Goal: Find specific page/section: Find specific page/section

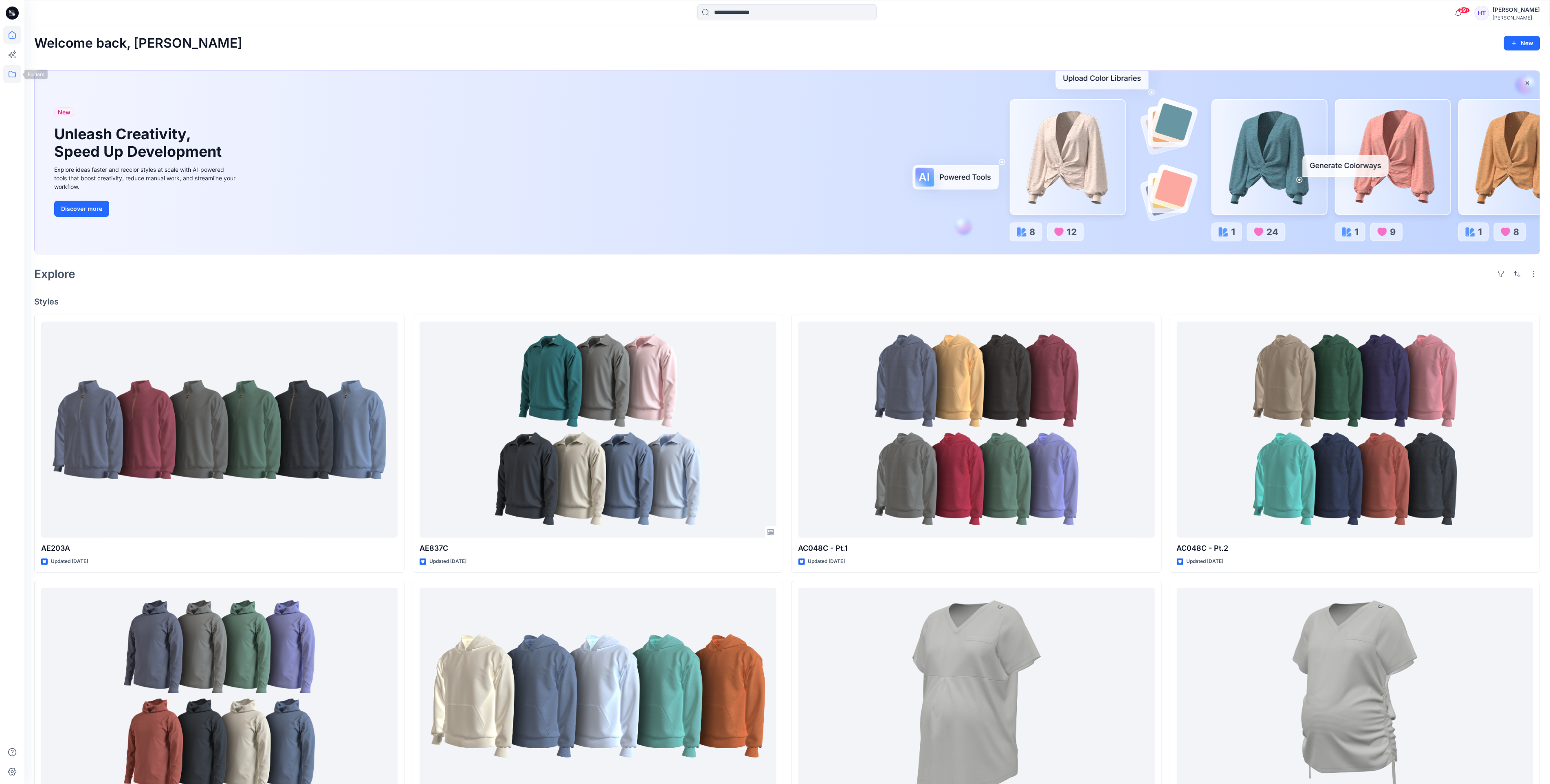
click at [12, 70] on icon at bounding box center [12, 74] width 18 height 18
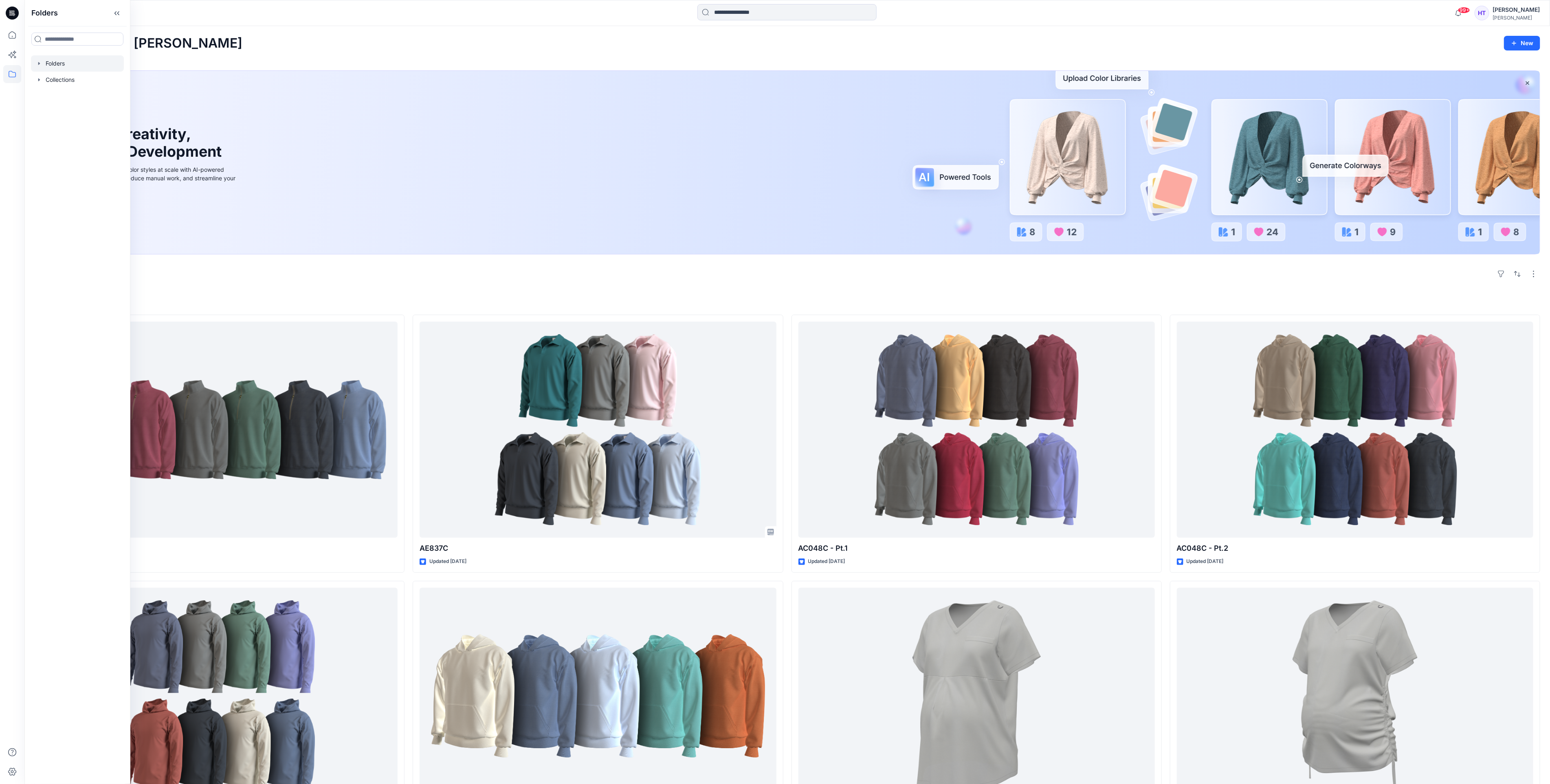
click at [98, 68] on div at bounding box center [77, 64] width 93 height 16
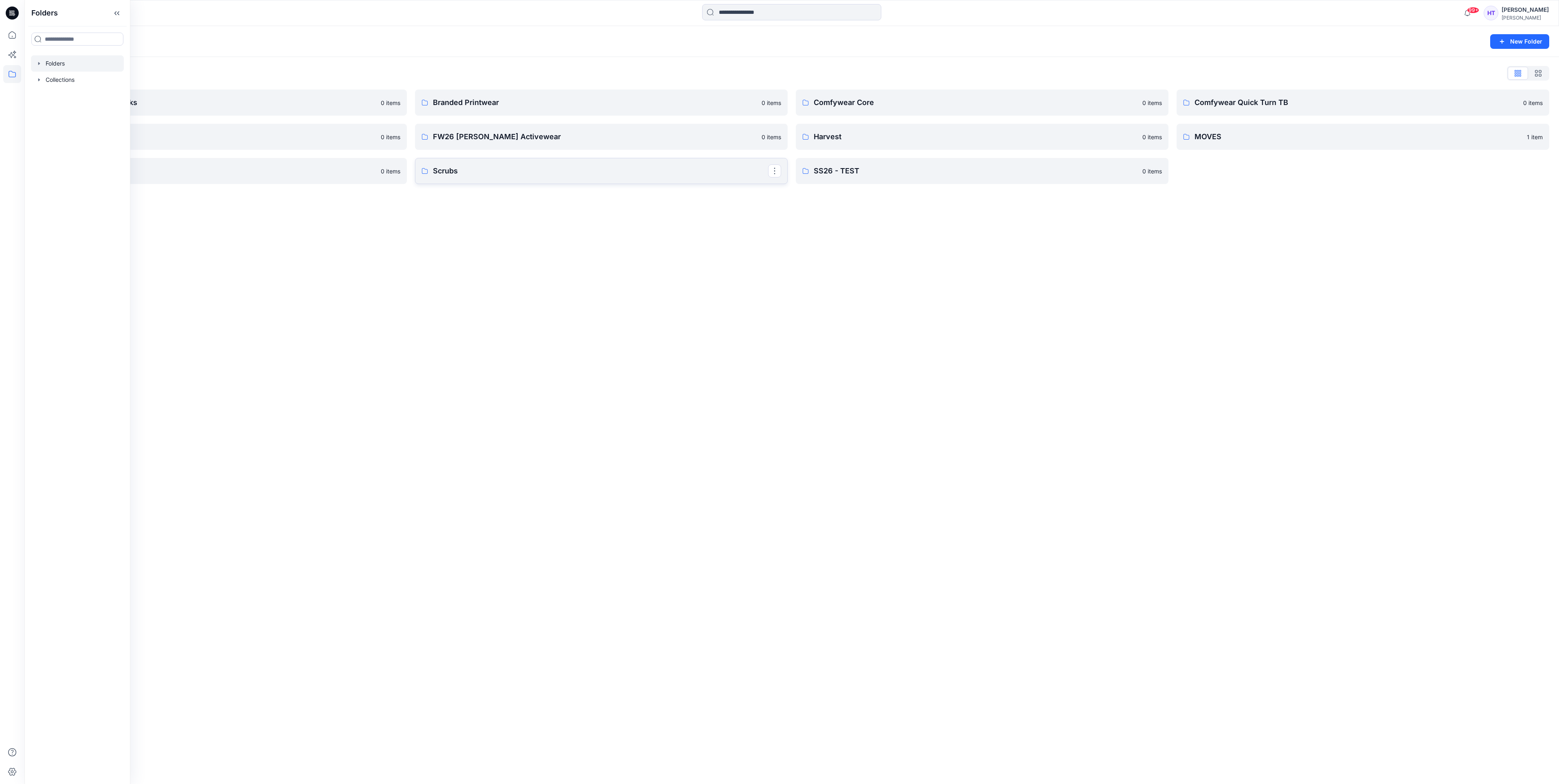
click at [672, 168] on p "Scrubs" at bounding box center [600, 171] width 335 height 11
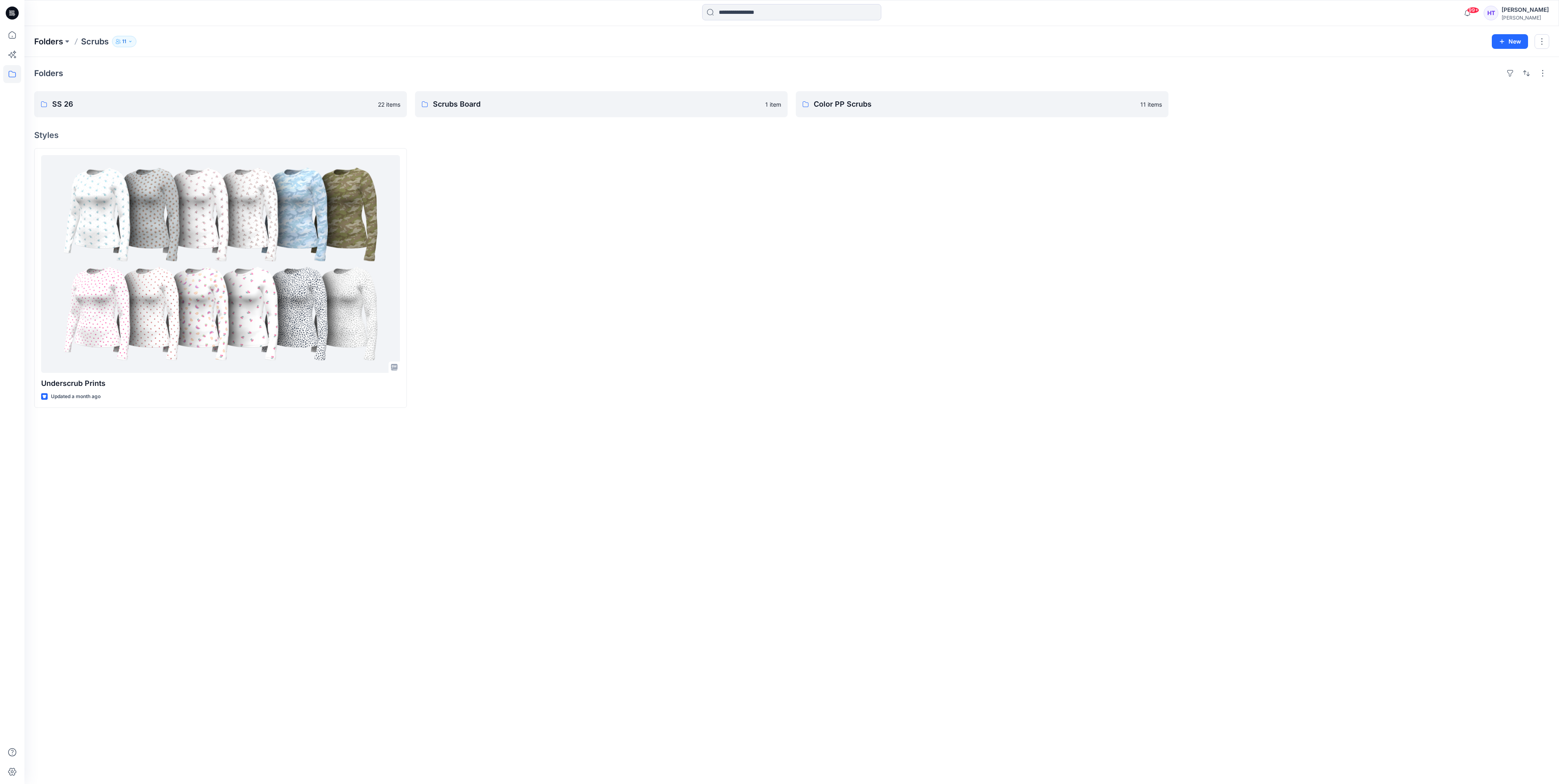
click at [53, 37] on p "Folders" at bounding box center [49, 41] width 29 height 11
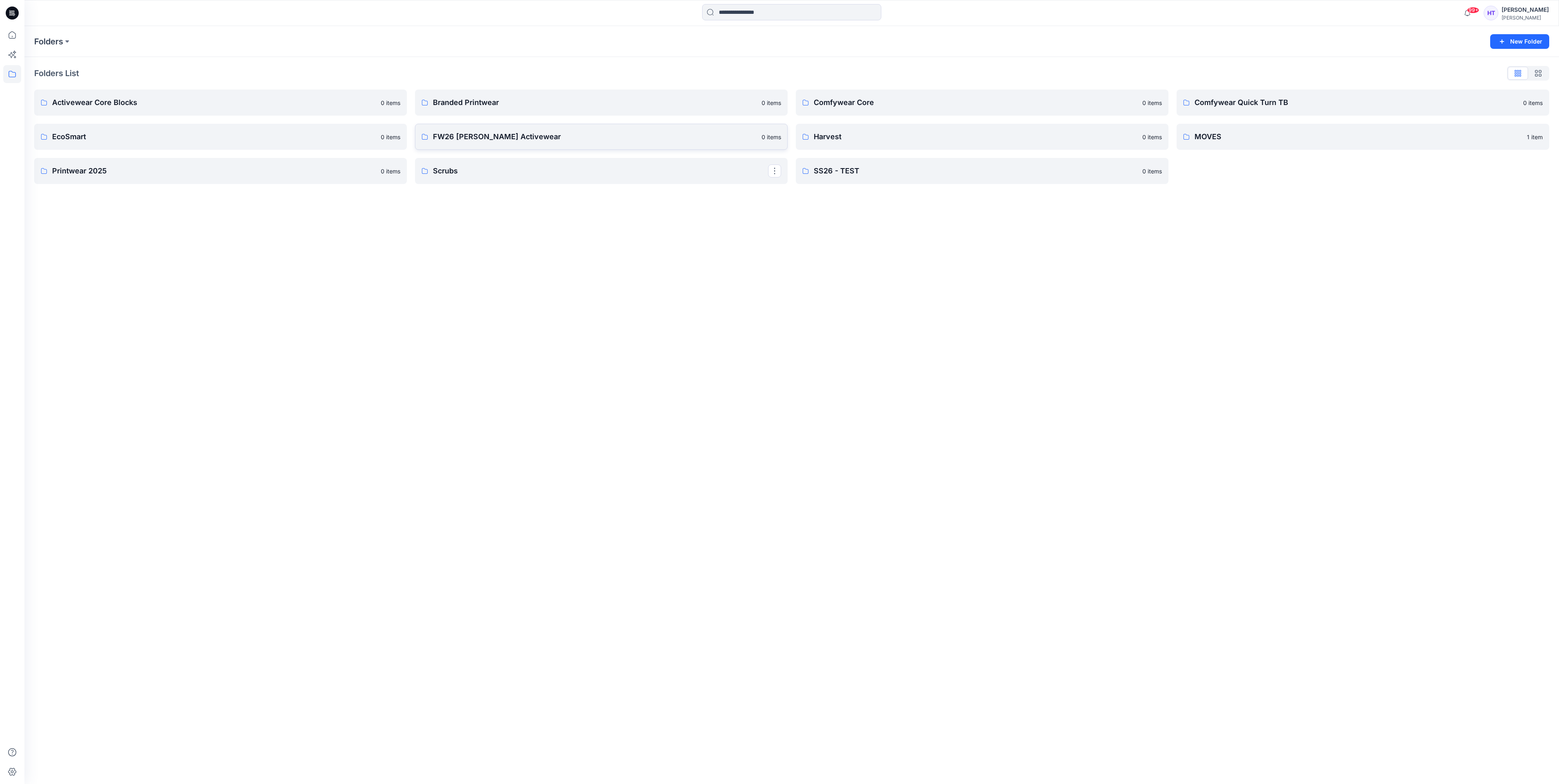
click at [627, 144] on link "FW26 [PERSON_NAME] Activewear 0 items" at bounding box center [602, 137] width 373 height 26
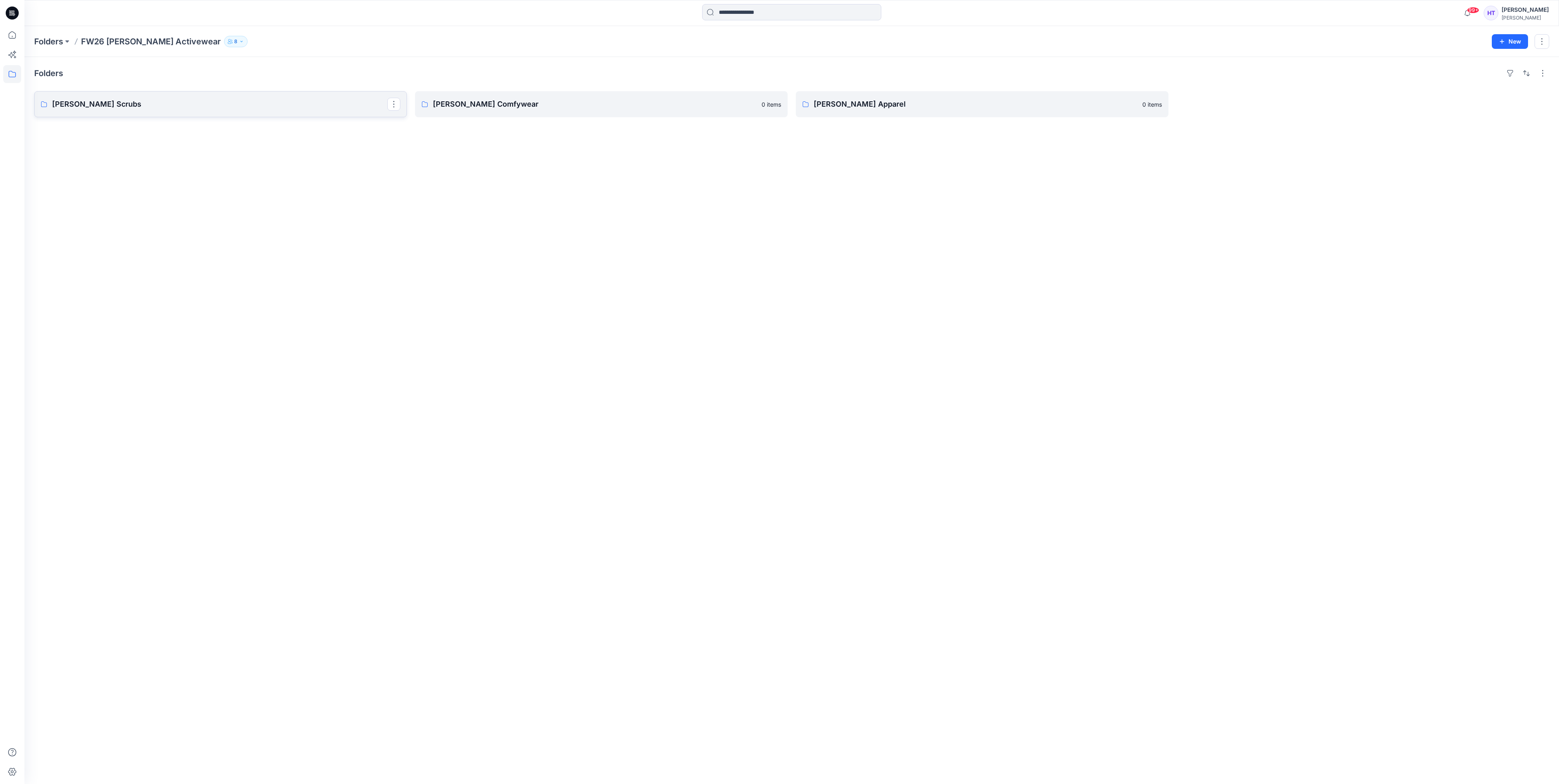
click at [258, 97] on link "[PERSON_NAME] Scrubs" at bounding box center [221, 104] width 373 height 26
click at [259, 102] on p "Men's" at bounding box center [220, 104] width 335 height 11
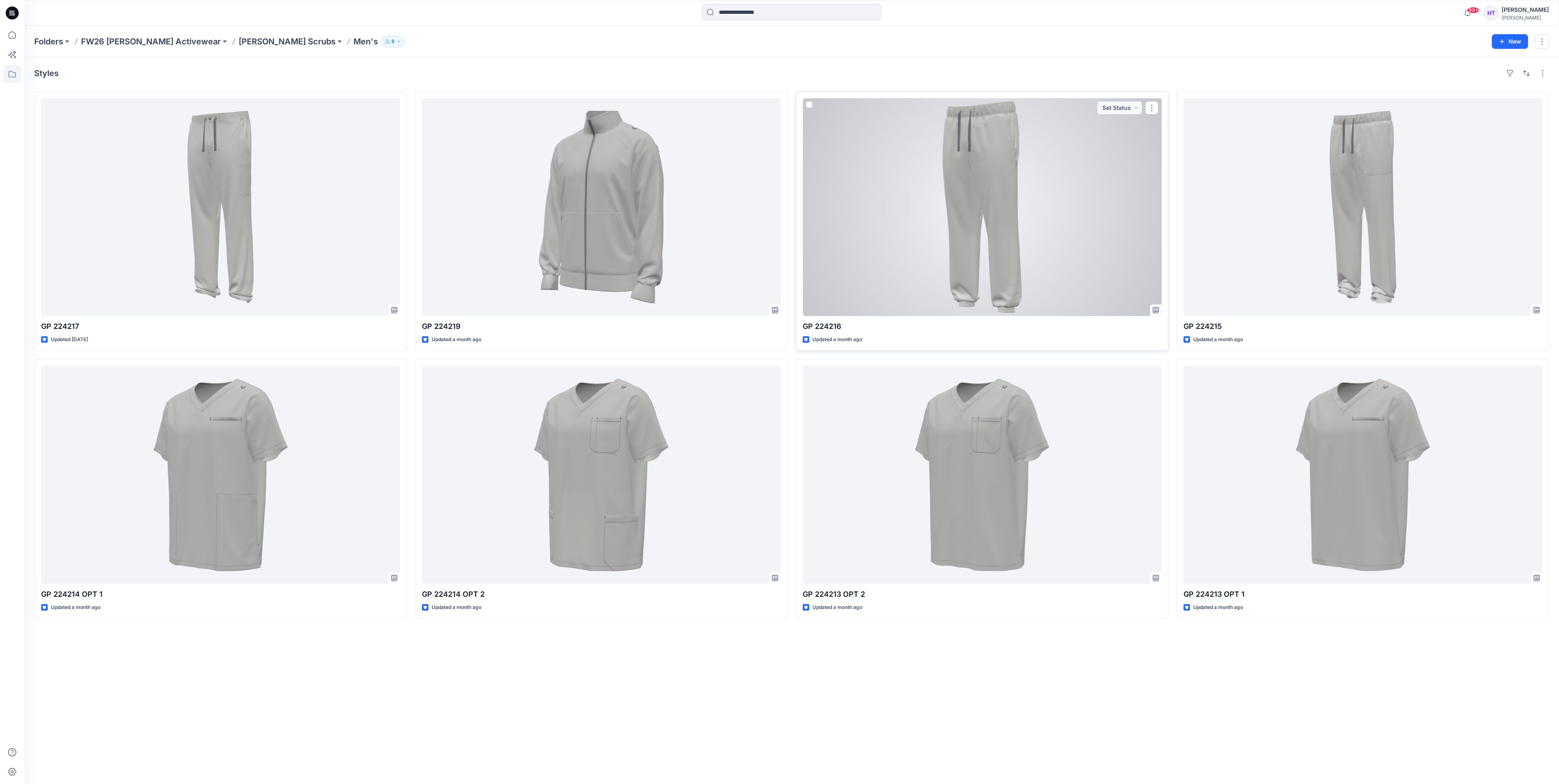
click at [1075, 185] on div at bounding box center [982, 207] width 359 height 218
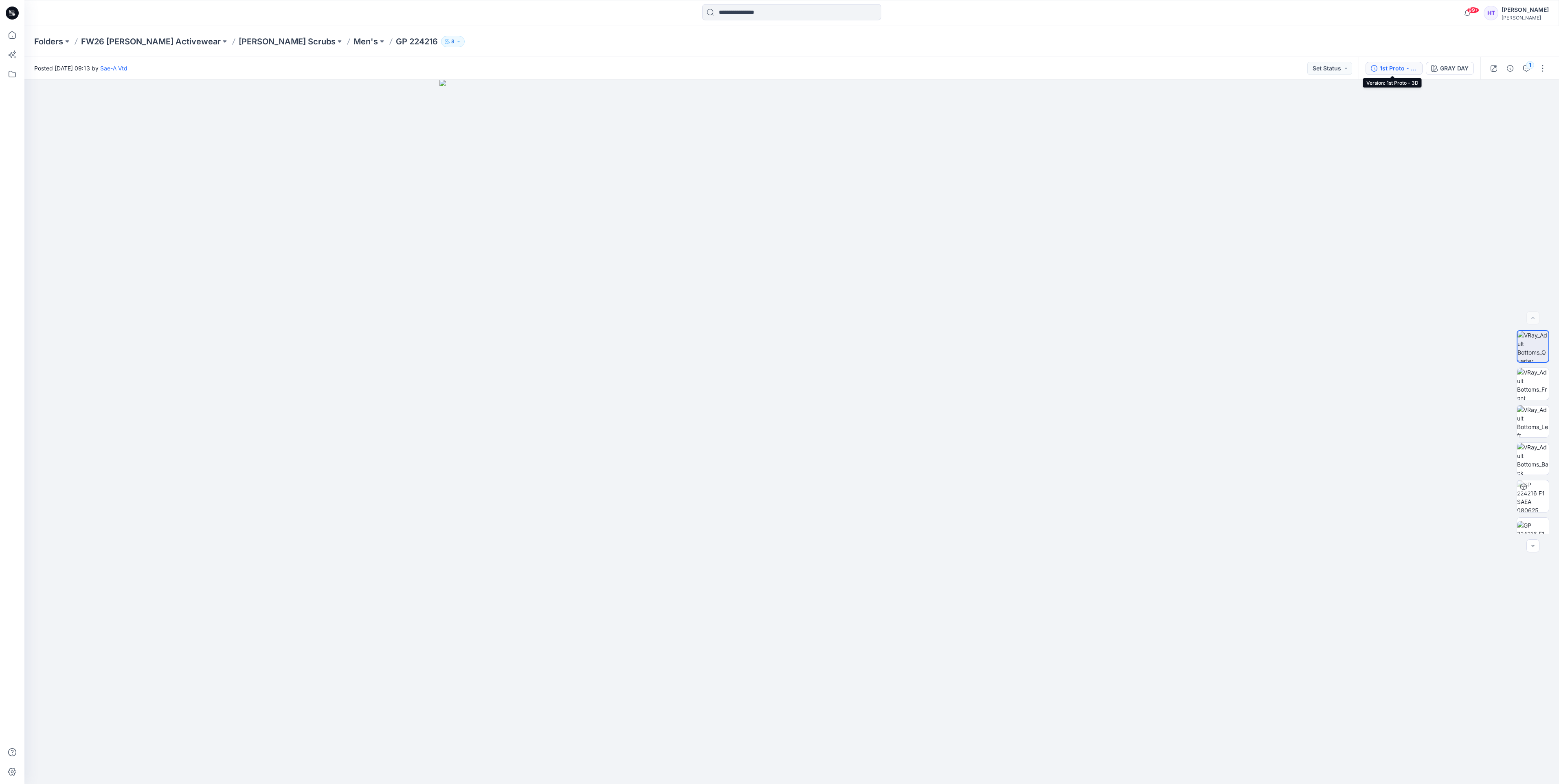
click at [1399, 71] on div "1st Proto - 3D" at bounding box center [1399, 68] width 38 height 9
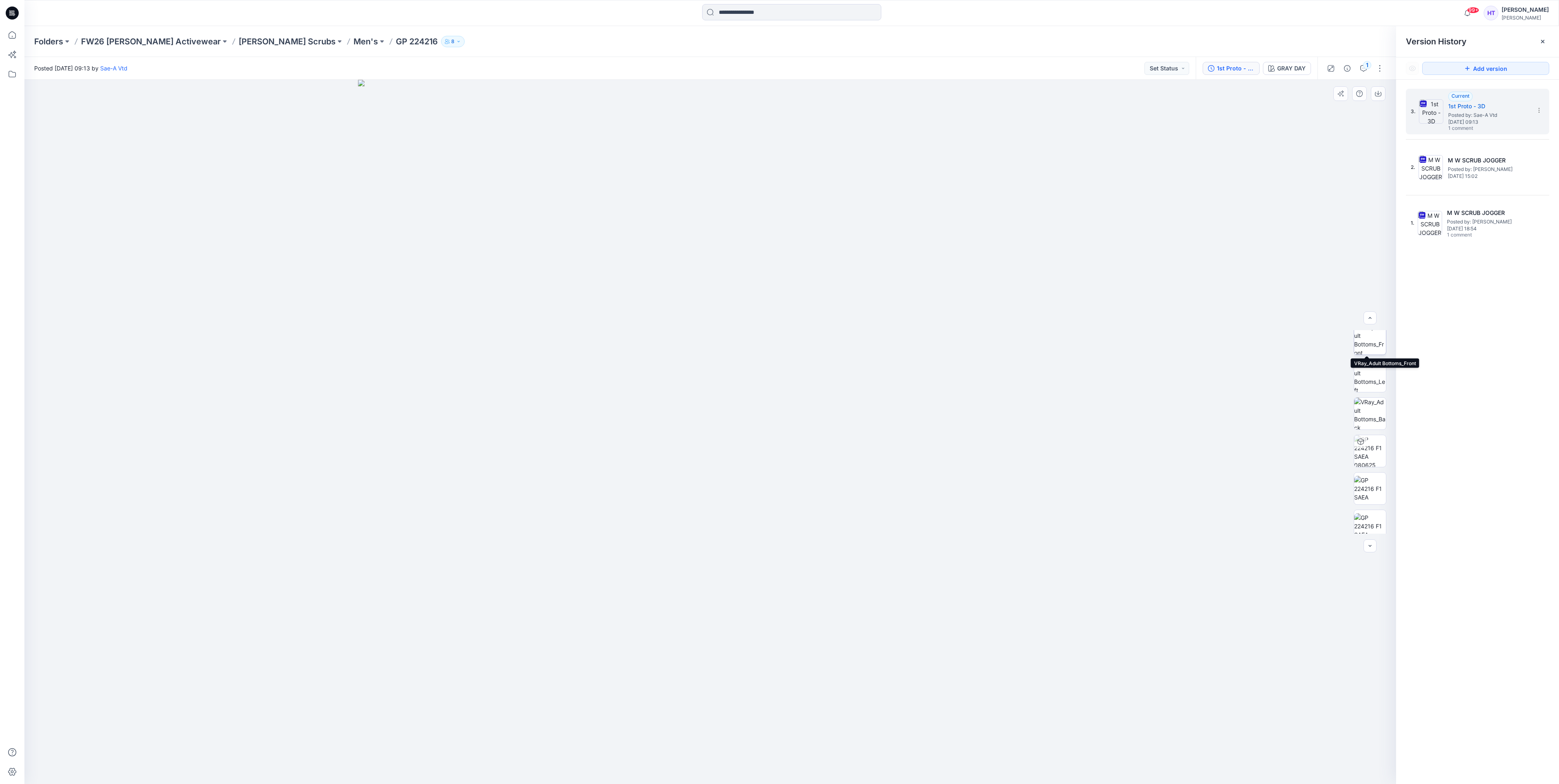
scroll to position [91, 0]
click at [1129, 500] on div at bounding box center [710, 432] width 1371 height 704
click at [1374, 320] on button "button" at bounding box center [1370, 318] width 13 height 13
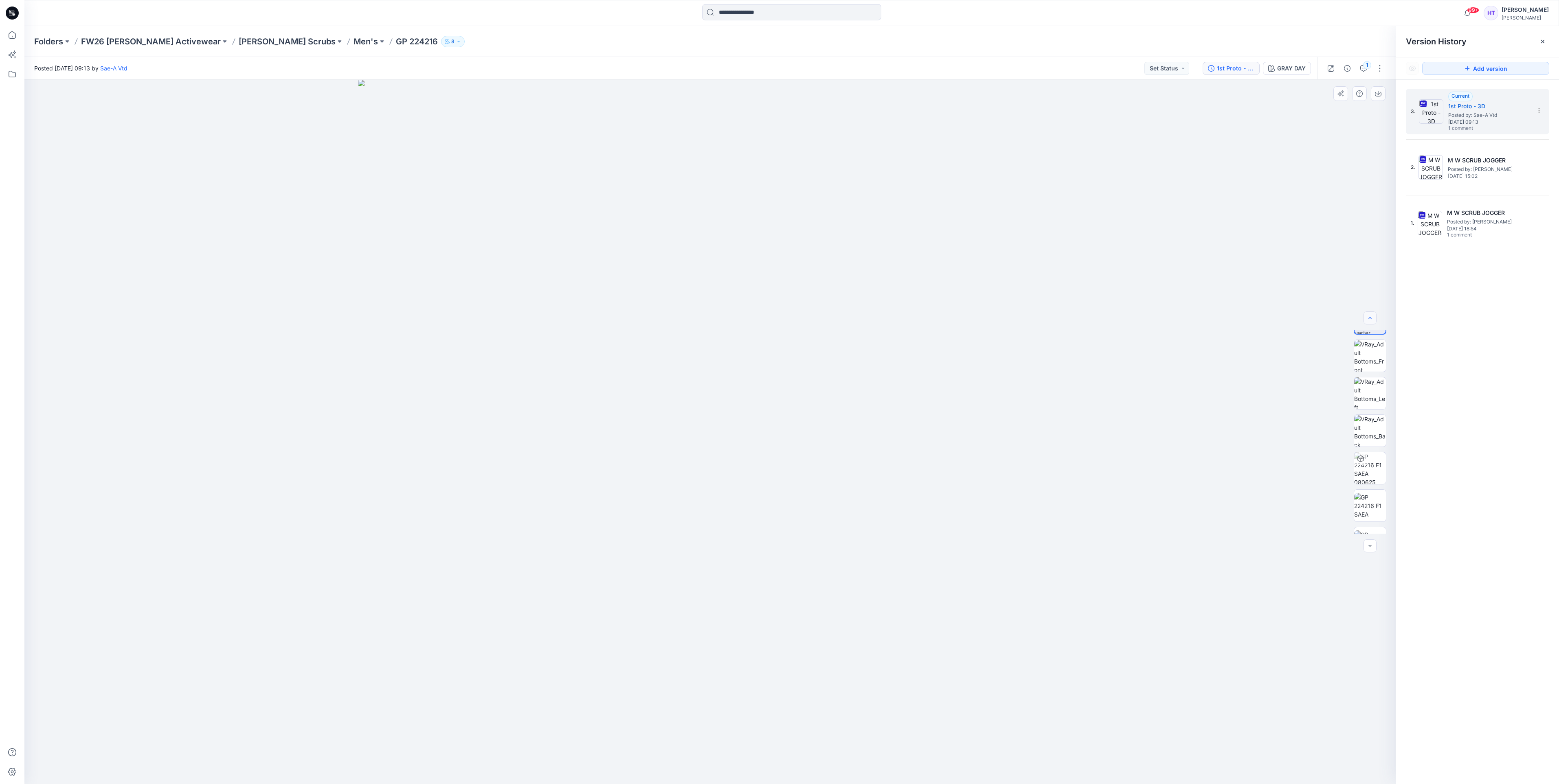
click at [1374, 320] on button "button" at bounding box center [1370, 318] width 13 height 13
click at [1375, 320] on div at bounding box center [1370, 318] width 13 height 13
click at [1374, 385] on img at bounding box center [1370, 384] width 31 height 31
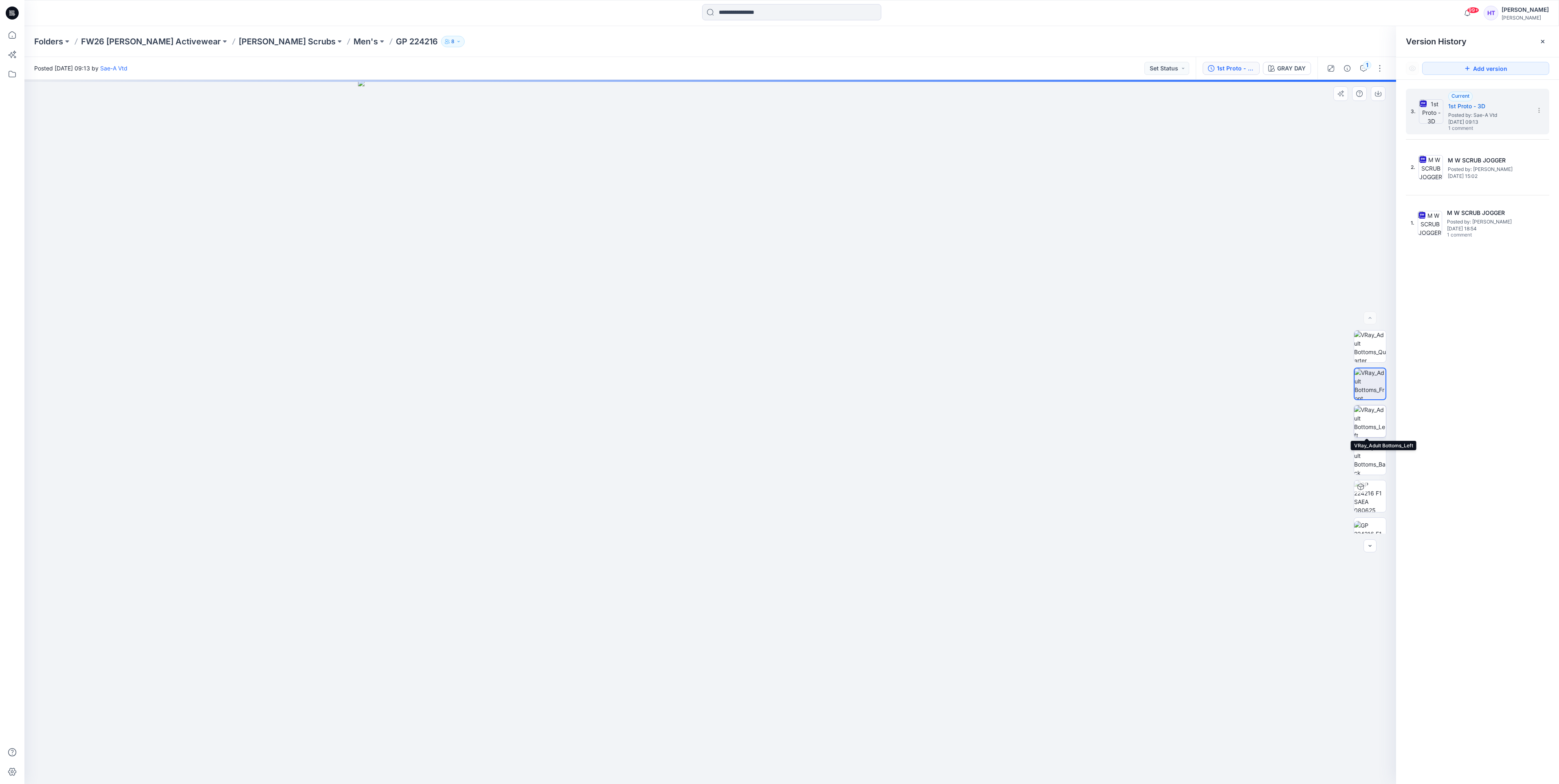
click at [1374, 413] on img at bounding box center [1370, 421] width 31 height 31
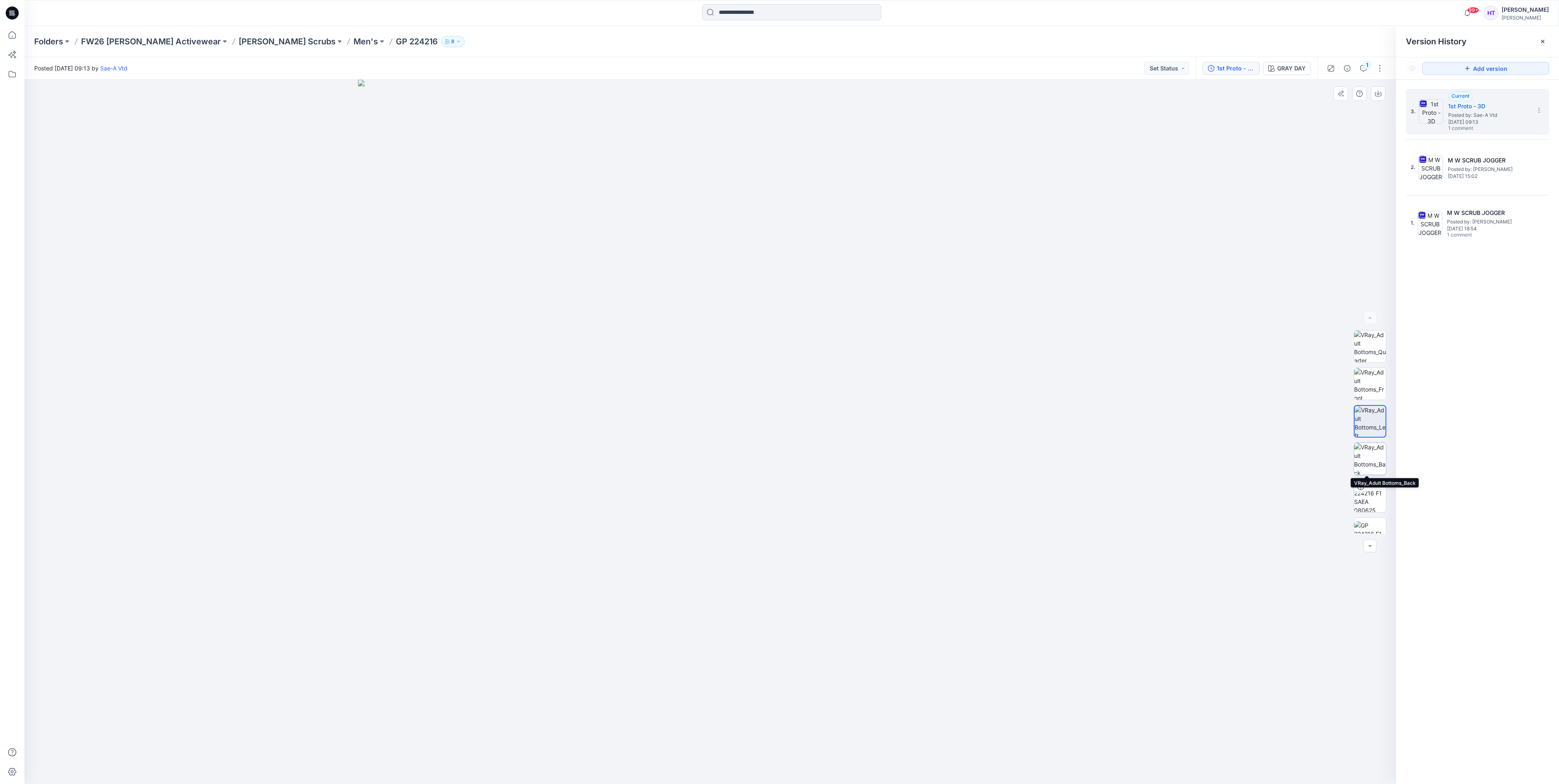
click at [1365, 460] on img at bounding box center [1370, 459] width 31 height 31
click at [1371, 496] on img at bounding box center [1370, 496] width 31 height 31
